Goal: Task Accomplishment & Management: Complete application form

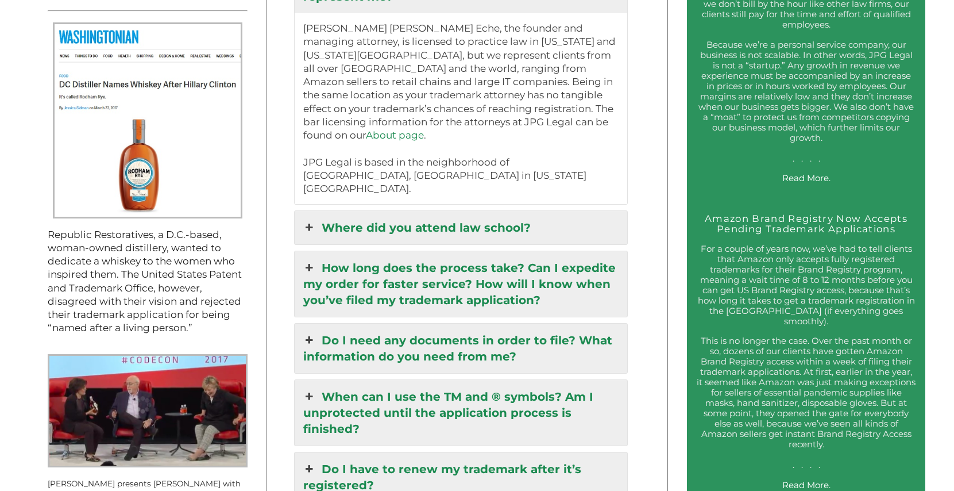
scroll to position [1256, 0]
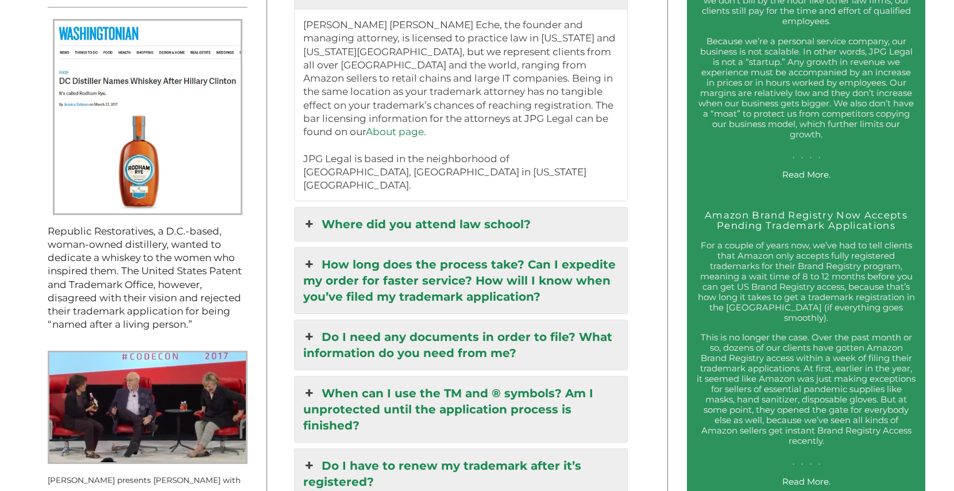
click at [317, 248] on link "How long does the process take? Can I expedite my order for faster service? How…" at bounding box center [461, 280] width 333 height 65
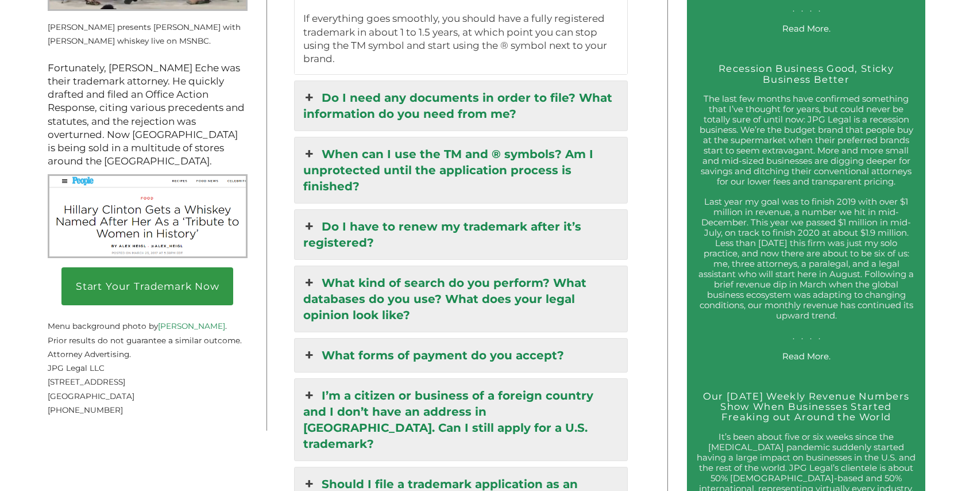
scroll to position [1657, 0]
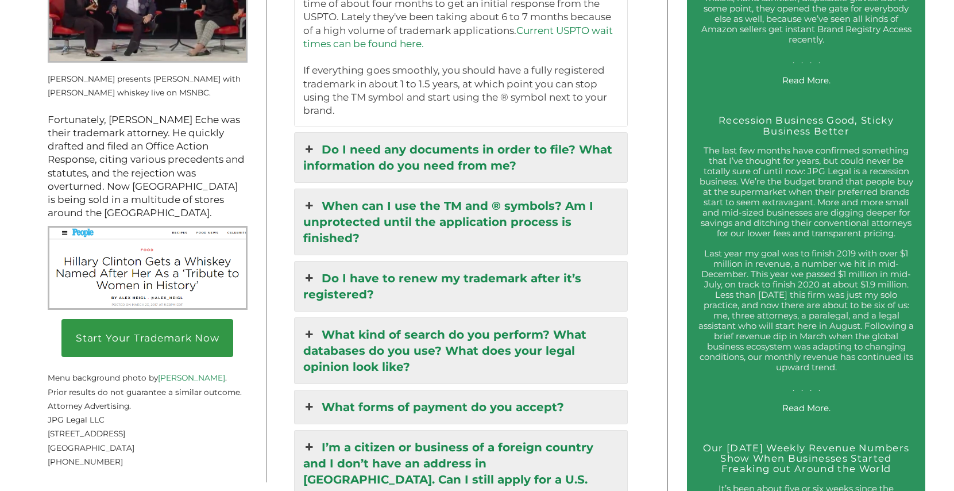
click at [310, 199] on icon at bounding box center [309, 206] width 13 height 16
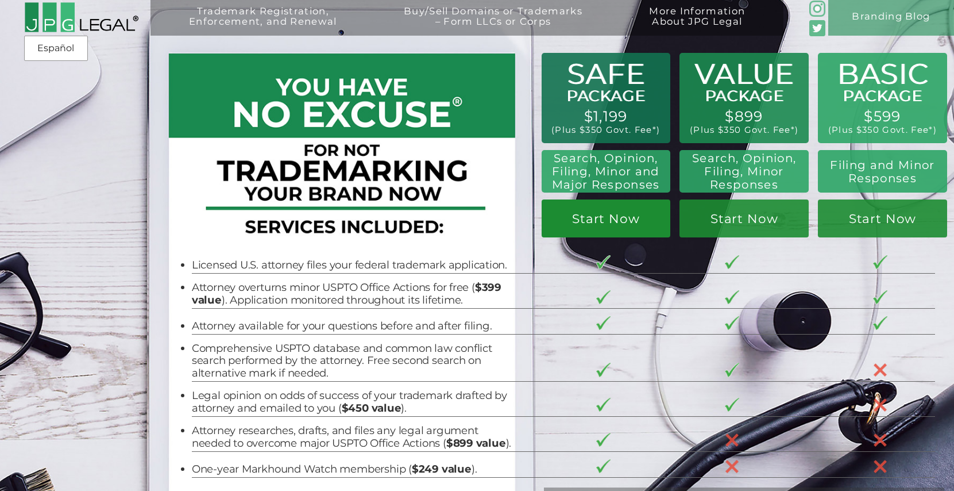
scroll to position [0, 0]
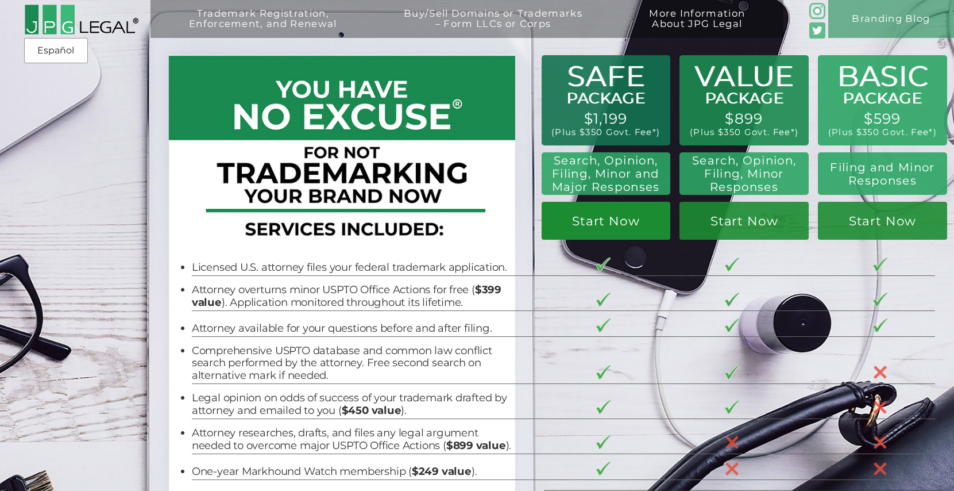
click at [601, 229] on link "Start Now" at bounding box center [606, 221] width 129 height 38
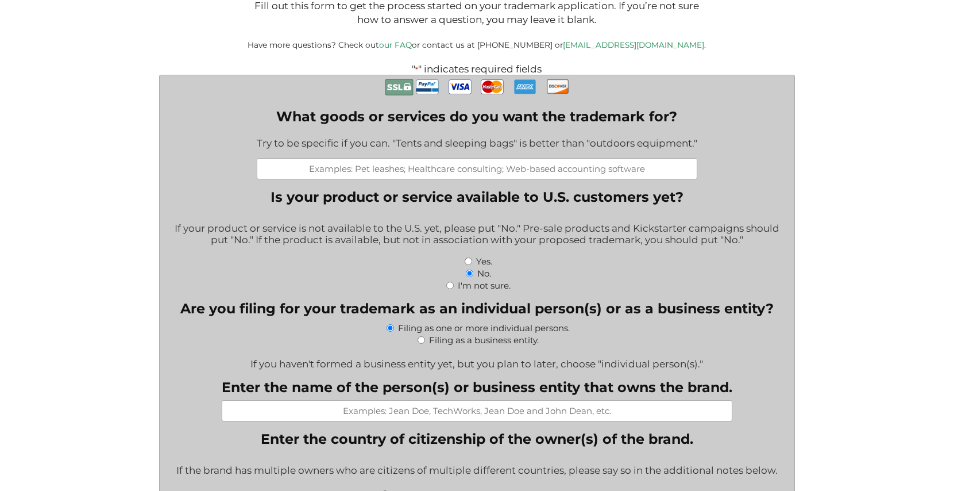
scroll to position [285, 0]
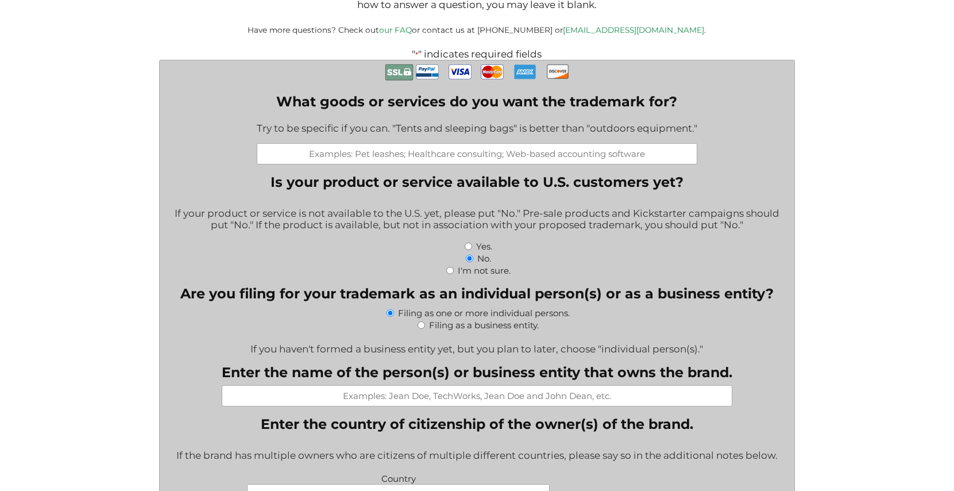
click at [390, 156] on input "What goods or services do you want the trademark for?" at bounding box center [477, 153] width 441 height 21
paste input "Apparel and Merchandise"
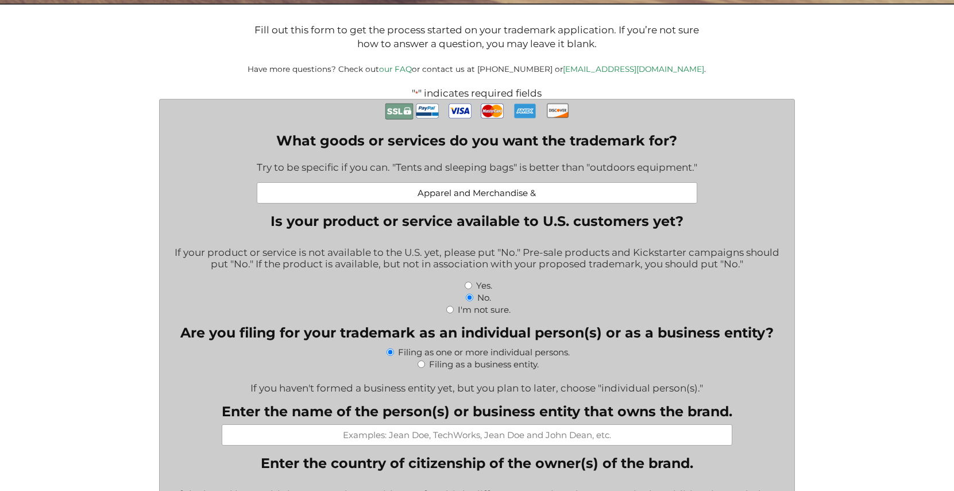
scroll to position [240, 0]
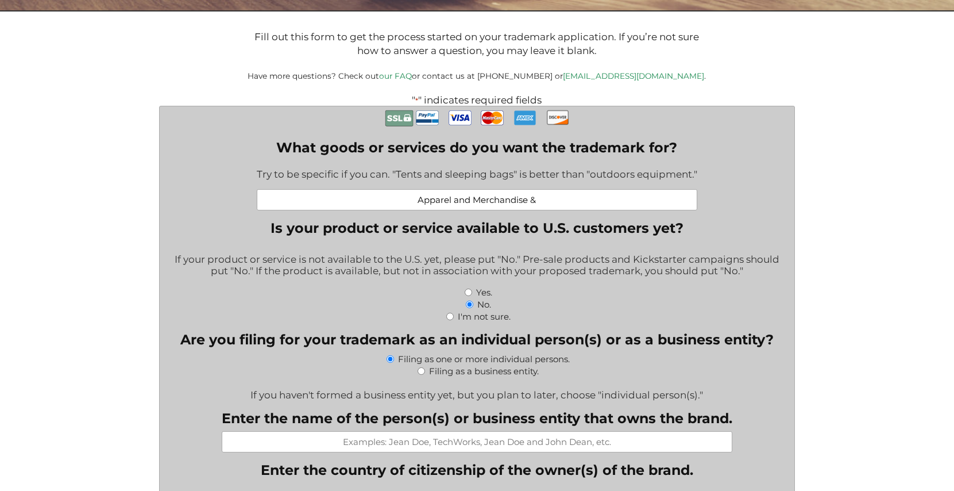
drag, startPoint x: 546, startPoint y: 202, endPoint x: 531, endPoint y: 202, distance: 15.5
click at [531, 202] on input "Apparel and Merchandise &" at bounding box center [477, 199] width 441 height 21
paste input "sweatshirts, T-shirts, hats, etc."
paste input "YouTube videos, live events, speaking, podcast, nonprofit storytelling"
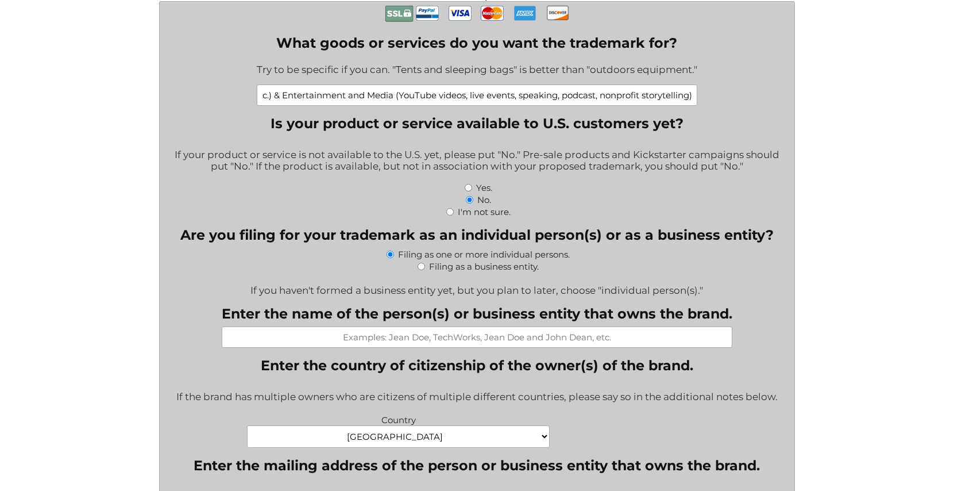
scroll to position [345, 0]
type input "Apparel and Merchandise (sweatshirts, T-shirts, hats, etc.) & Entertainment and…"
click at [420, 267] on input "Filing as a business entity." at bounding box center [421, 264] width 7 height 7
radio input "true"
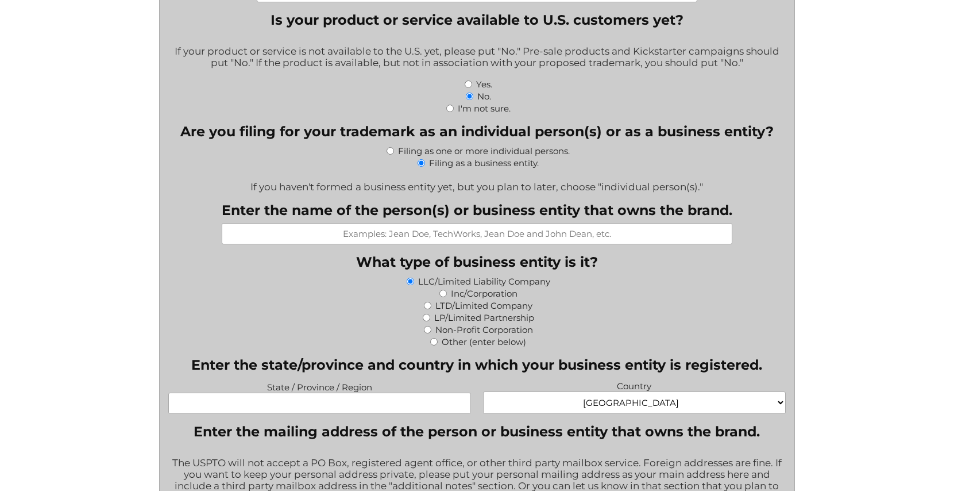
scroll to position [446, 0]
click at [617, 240] on input "Enter the name of the person(s) or business entity that owns the brand." at bounding box center [477, 234] width 511 height 21
type input "One Good Thing"
click at [429, 334] on input "Non-Profit Corporation" at bounding box center [427, 330] width 7 height 7
radio input "true"
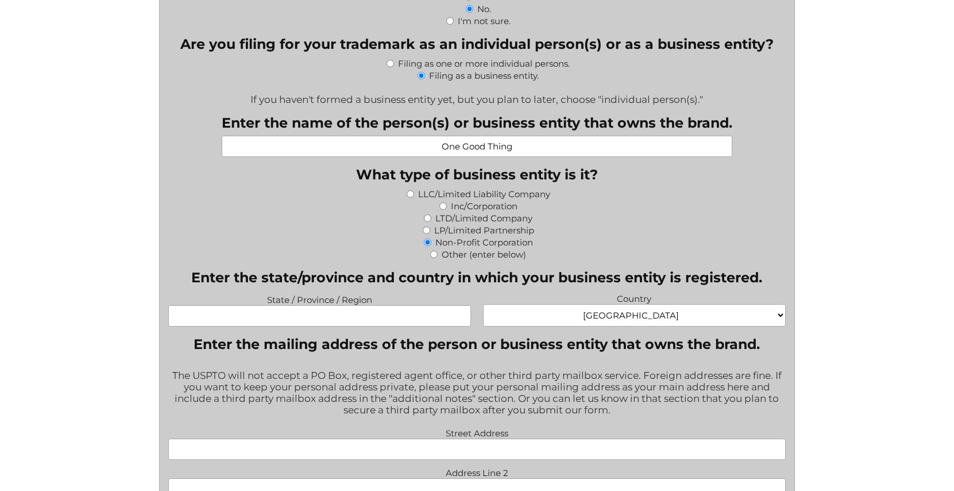
scroll to position [535, 0]
click at [368, 320] on input "State / Province / Region" at bounding box center [319, 314] width 302 height 21
type input "[US_STATE]"
click at [604, 364] on fieldset "Enter the mailing address of the person or business entity that owns the brand.…" at bounding box center [476, 457] width 617 height 244
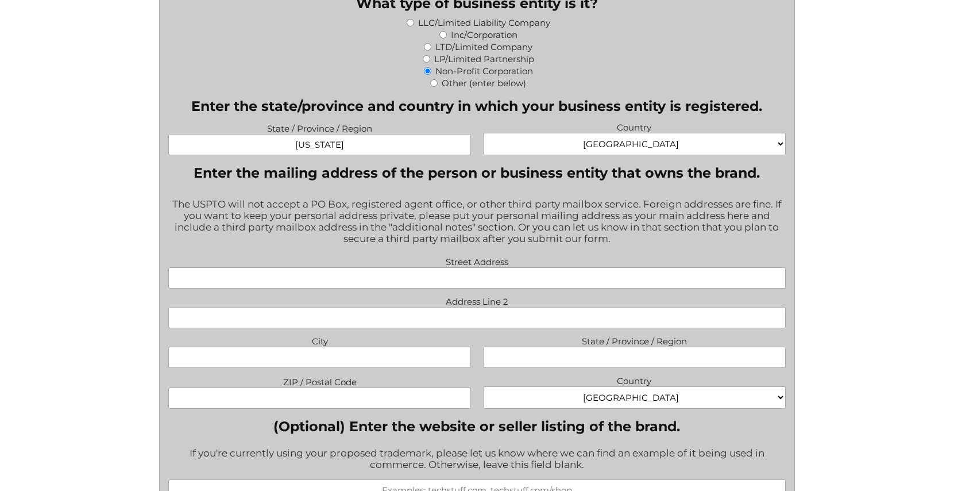
scroll to position [720, 0]
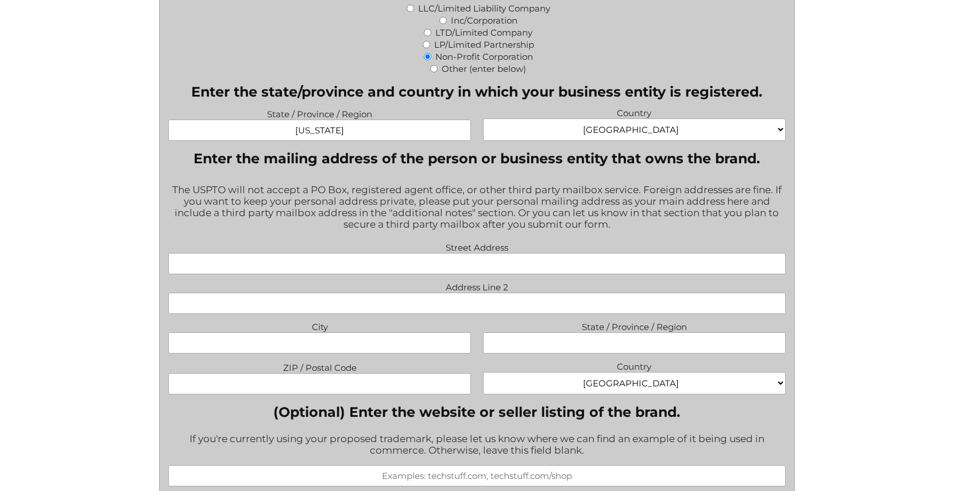
click at [551, 269] on input "Street Address" at bounding box center [476, 263] width 617 height 21
type input "[STREET_ADDRESS]"
type input "[GEOGRAPHIC_DATA]"
type input "AZ"
type input "85268"
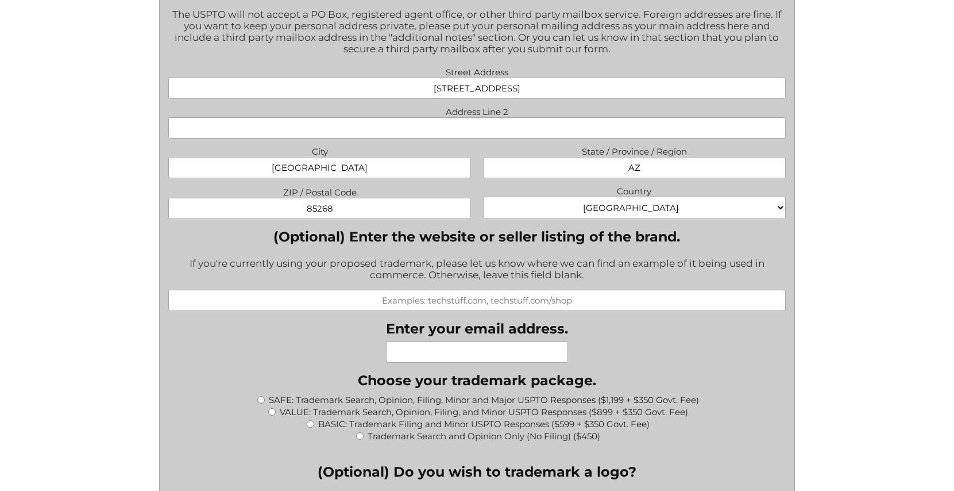
scroll to position [907, 0]
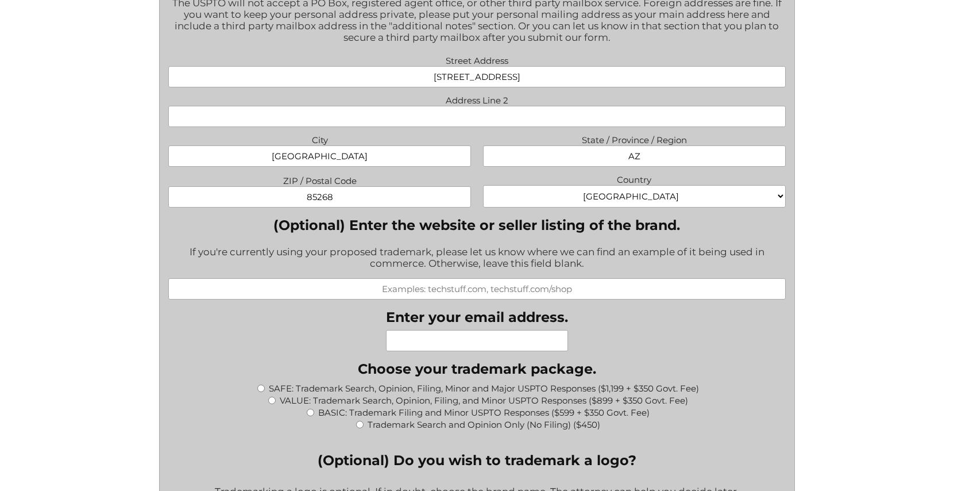
click at [446, 346] on input "Enter your email address." at bounding box center [477, 340] width 182 height 21
type input "[PERSON_NAME][EMAIL_ADDRESS][DOMAIN_NAME]"
click at [686, 374] on fieldset "Choose your trademark package. * SAFE: Trademark Search, Opinion, Filing, Minor…" at bounding box center [476, 401] width 617 height 82
click at [260, 392] on input "SAFE: Trademark Search, Opinion, Filing, Minor and Major USPTO Responses ($1,19…" at bounding box center [260, 387] width 7 height 7
radio input "true"
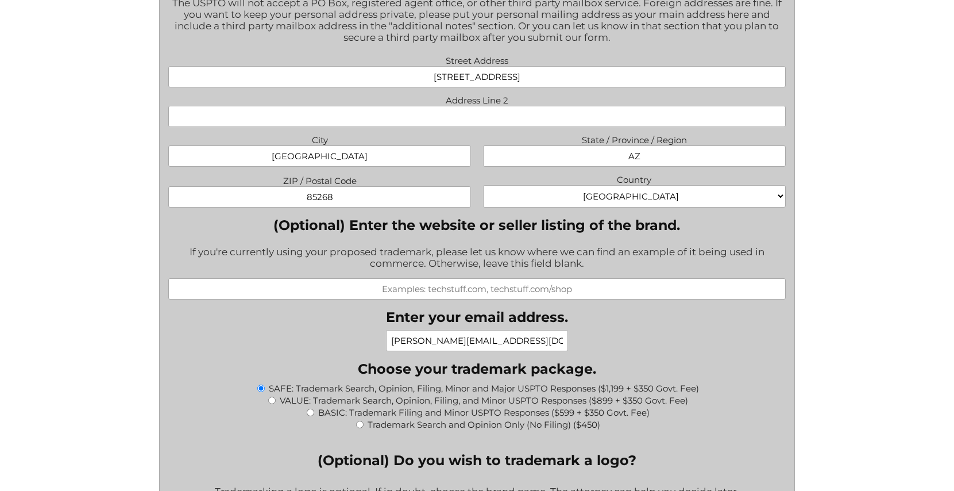
type input "$1,549.00"
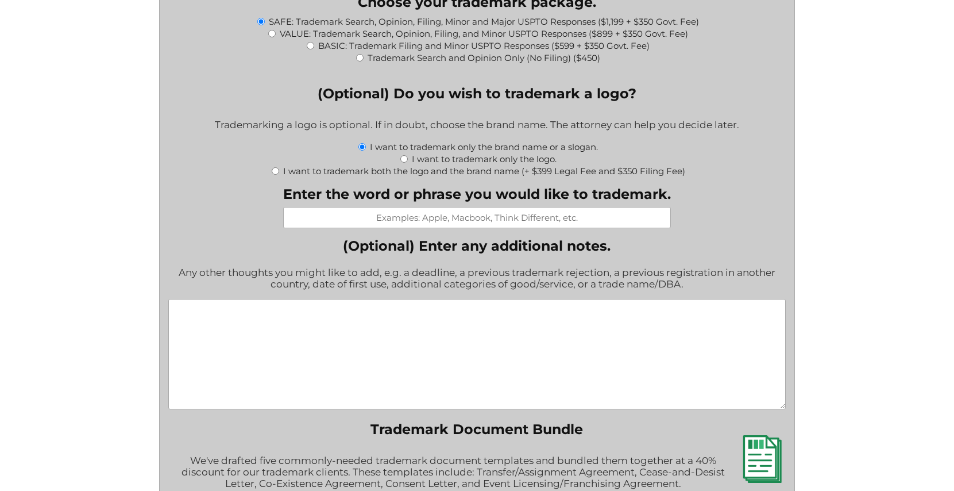
scroll to position [1271, 0]
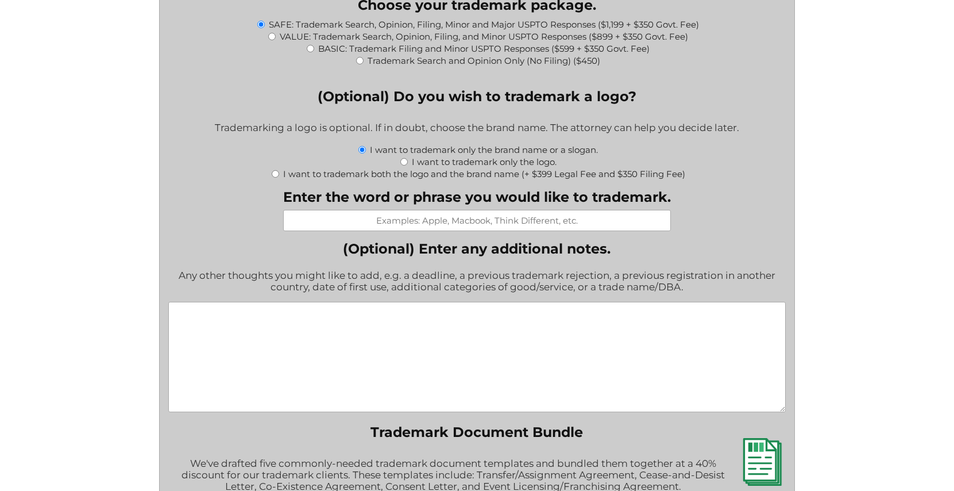
click at [413, 229] on input "Enter the word or phrase you would like to trademark." at bounding box center [477, 220] width 388 height 21
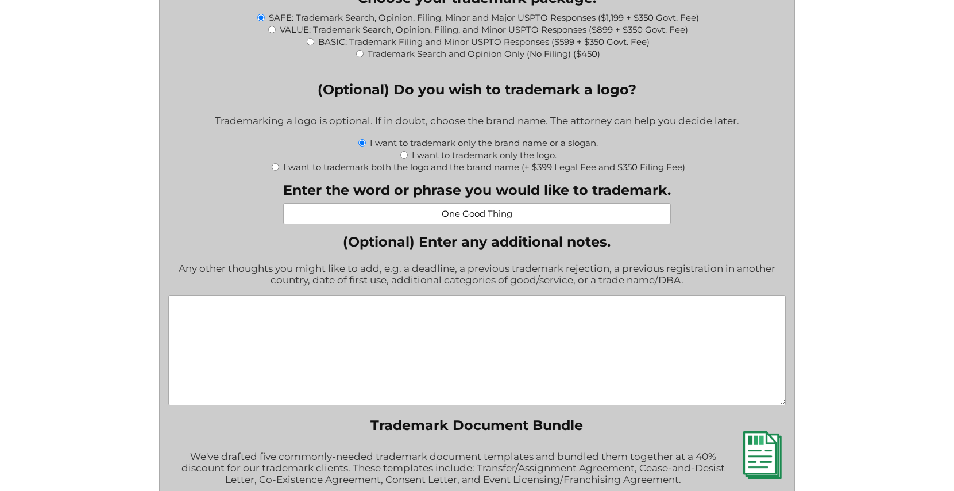
type input "One Good Thing"
click at [523, 330] on textarea "(Optional) Enter any additional notes." at bounding box center [476, 350] width 617 height 110
drag, startPoint x: 687, startPoint y: 315, endPoint x: 643, endPoint y: 316, distance: 43.7
click at [643, 316] on textarea "I would like to keep my personal address private so please use this 3rd Party M…" at bounding box center [476, 350] width 617 height 110
paste textarea "[STREET_ADDRESS]"
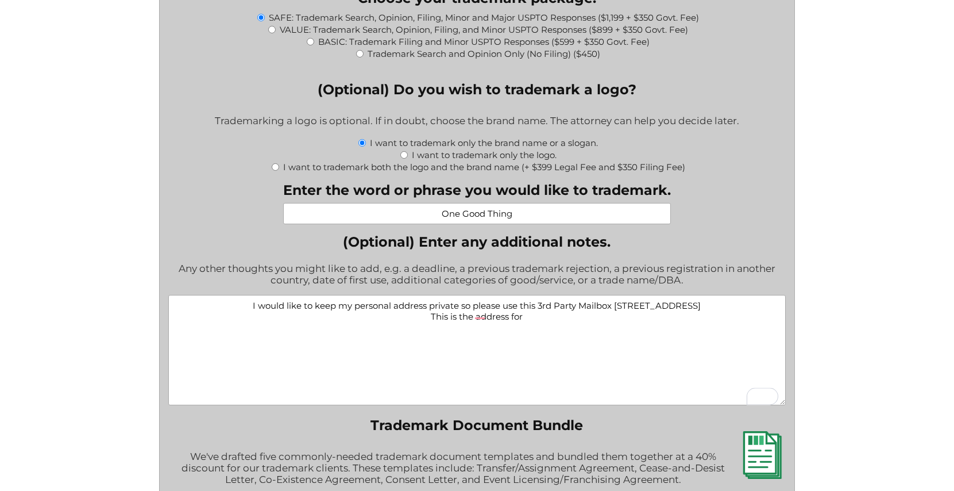
click at [476, 336] on textarea "I would like to keep my personal address private so please use this 3rd Party M…" at bounding box center [476, 350] width 617 height 110
click at [566, 335] on textarea "I would like to keep my personal address private so please use this 3rd Party M…" at bounding box center [476, 350] width 617 height 110
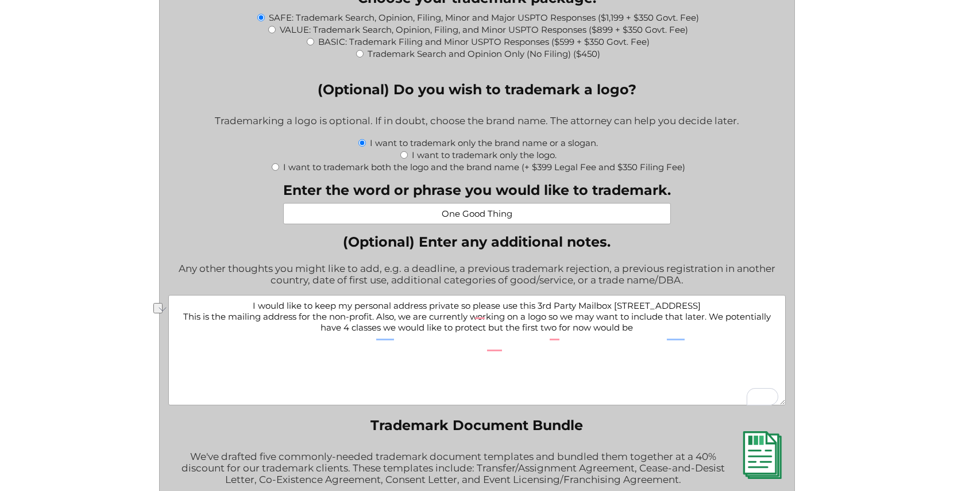
drag, startPoint x: 653, startPoint y: 344, endPoint x: 487, endPoint y: 344, distance: 166.0
click at [487, 344] on textarea "I would like to keep my personal address private so please use this 3rd Party M…" at bounding box center [476, 350] width 617 height 110
paste textarea "Class 25 Protects all clothing & merch Class 41 Protects videos, content, YouTu…"
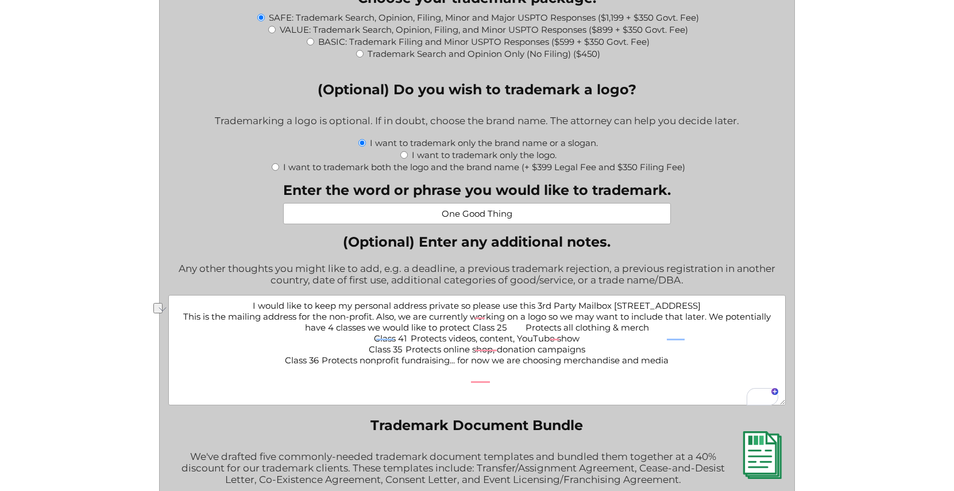
drag, startPoint x: 655, startPoint y: 376, endPoint x: 458, endPoint y: 375, distance: 196.4
click at [458, 375] on textarea "I would like to keep my personal address private so please use this 3rd Party M…" at bounding box center [476, 350] width 617 height 110
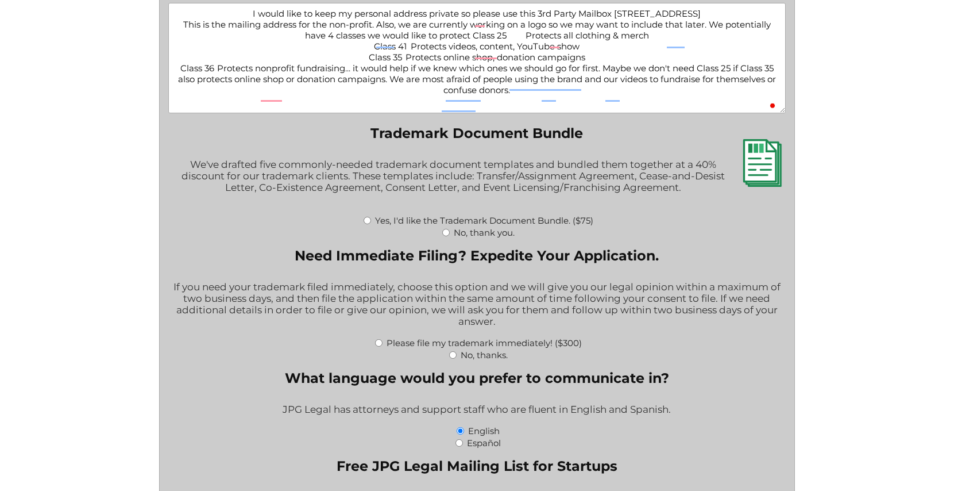
scroll to position [1570, 0]
type textarea "I would like to keep my personal address private so please use this 3rd Party M…"
click at [364, 223] on input "Yes, I'd like the Trademark Document Bundle. ($75)" at bounding box center [367, 218] width 7 height 7
radio input "true"
type input "$1,624.00"
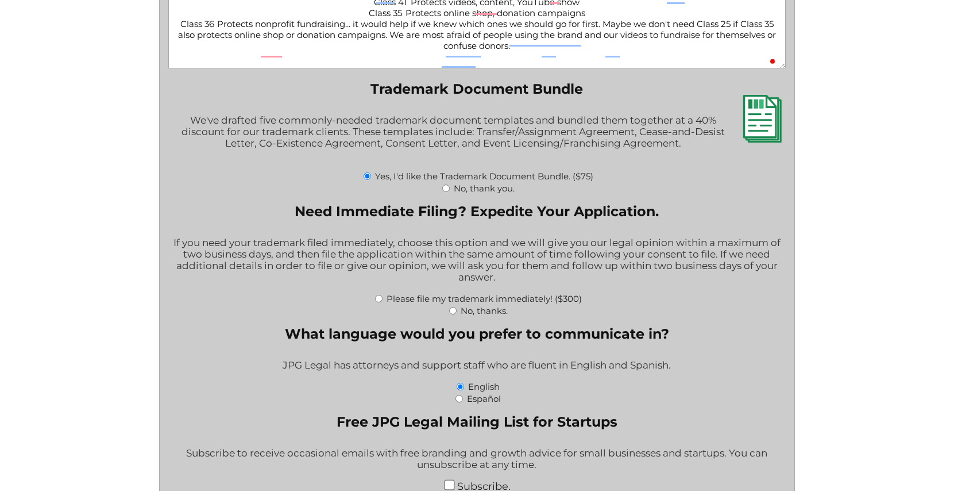
scroll to position [1614, 0]
click at [452, 314] on input "No, thanks." at bounding box center [452, 309] width 7 height 7
radio input "true"
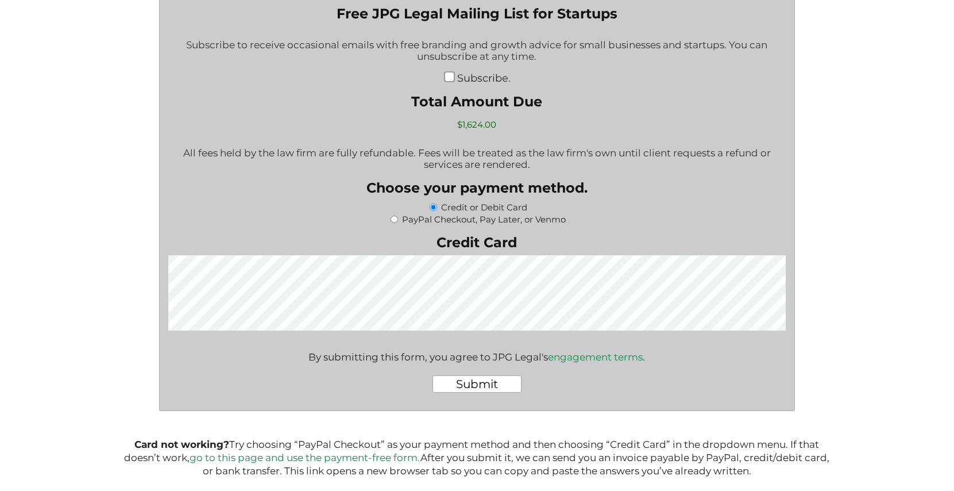
scroll to position [2020, 0]
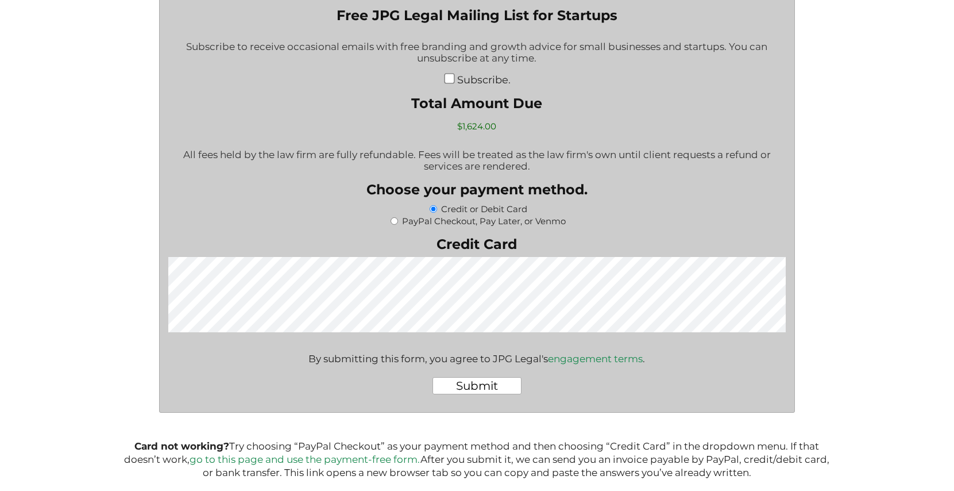
click at [602, 402] on div "Submit" at bounding box center [476, 386] width 617 height 36
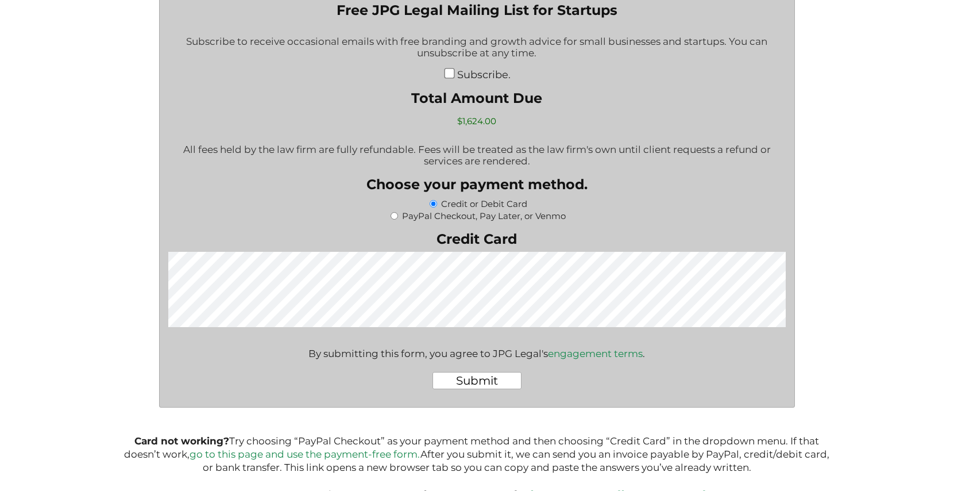
click at [475, 389] on input "Submit" at bounding box center [477, 380] width 89 height 17
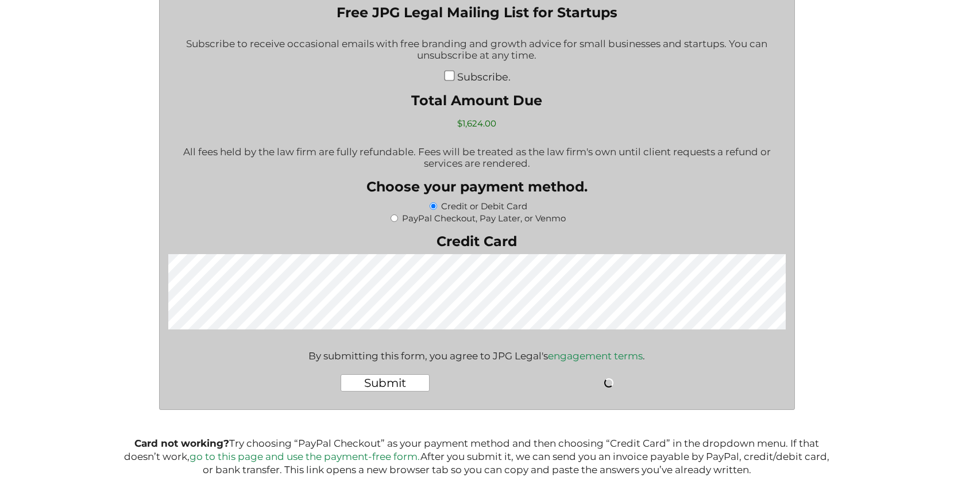
scroll to position [2026, 0]
